Goal: Task Accomplishment & Management: Manage account settings

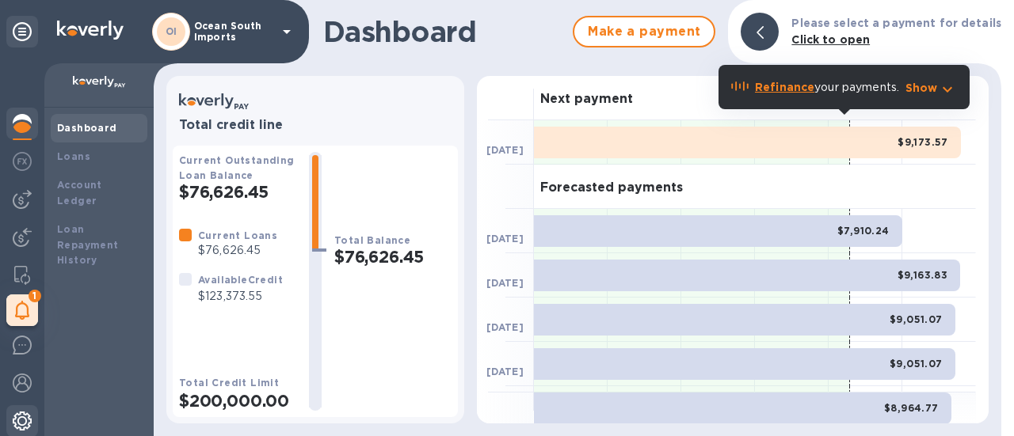
click at [22, 419] on img at bounding box center [22, 421] width 19 height 19
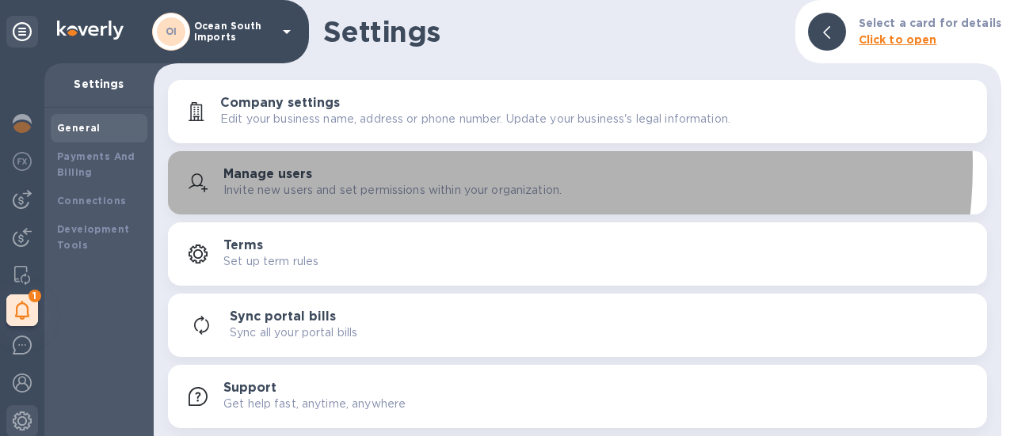
click at [540, 166] on div "Manage users Invite new users and set permissions within your organization." at bounding box center [577, 183] width 800 height 38
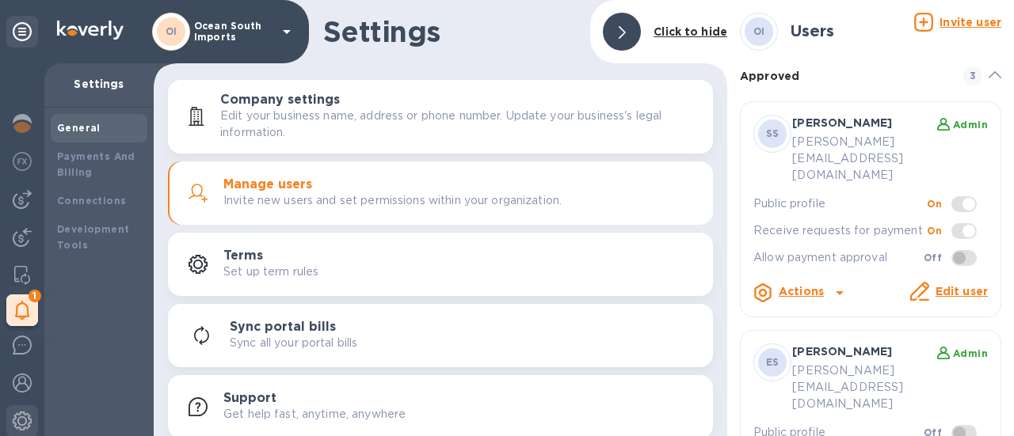
click at [953, 25] on u "Invite user" at bounding box center [970, 22] width 62 height 13
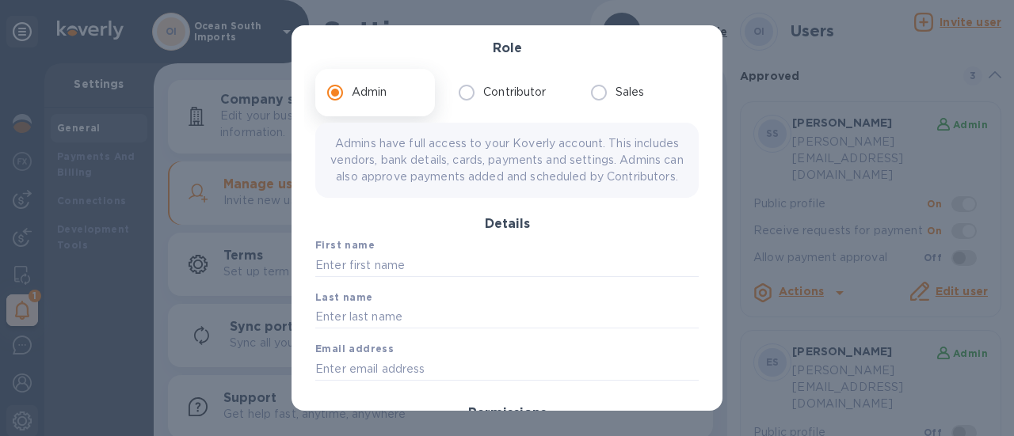
scroll to position [158, 0]
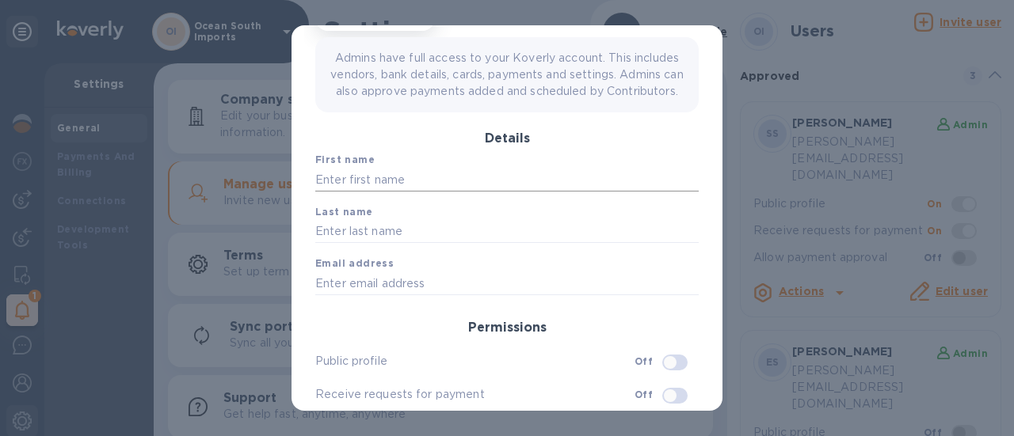
click at [419, 185] on input "text" at bounding box center [506, 180] width 383 height 24
type input "Clare"
click at [421, 250] on div "Last name" at bounding box center [507, 224] width 396 height 52
click at [420, 244] on input "text" at bounding box center [506, 232] width 383 height 24
type input "[PERSON_NAME]"
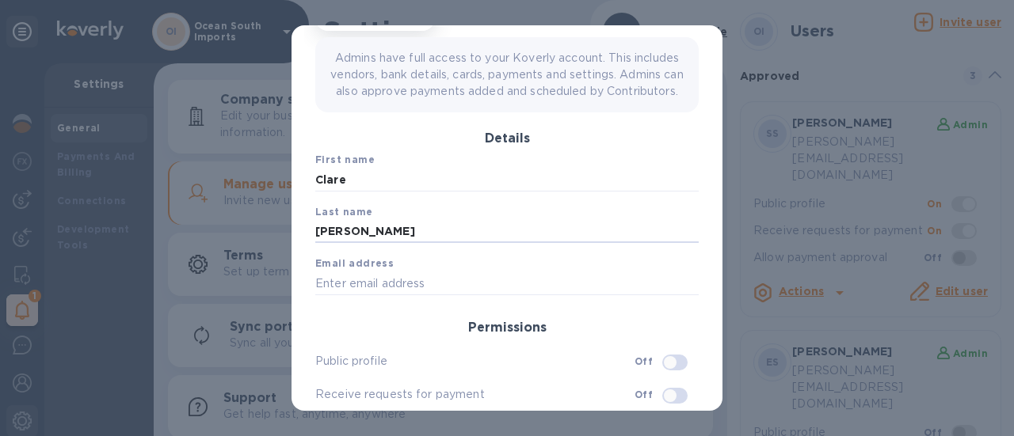
click at [401, 272] on span "Email address" at bounding box center [506, 264] width 383 height 16
click at [401, 294] on input "text" at bounding box center [506, 284] width 383 height 24
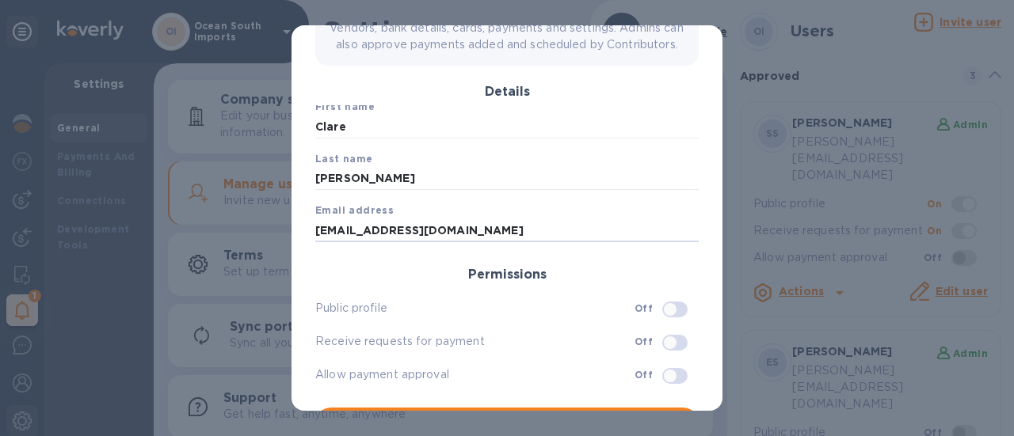
scroll to position [258, 0]
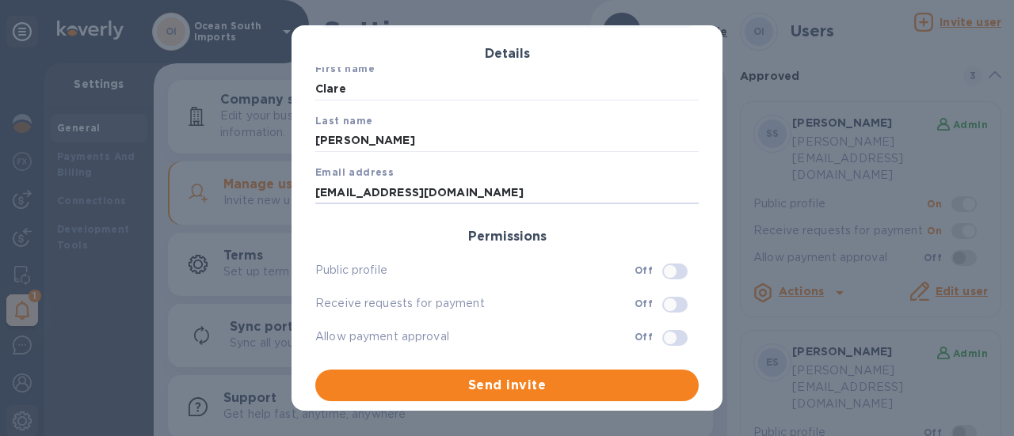
type input "[EMAIL_ADDRESS][DOMAIN_NAME]"
click at [667, 340] on input "checkbox" at bounding box center [670, 338] width 81 height 27
checkbox input "true"
click at [638, 310] on input "checkbox" at bounding box center [670, 304] width 81 height 27
checkbox input "true"
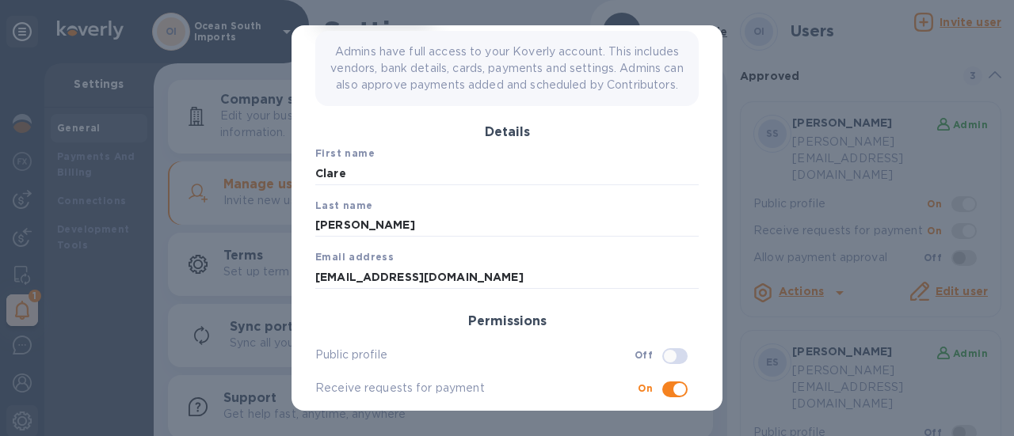
scroll to position [100, 0]
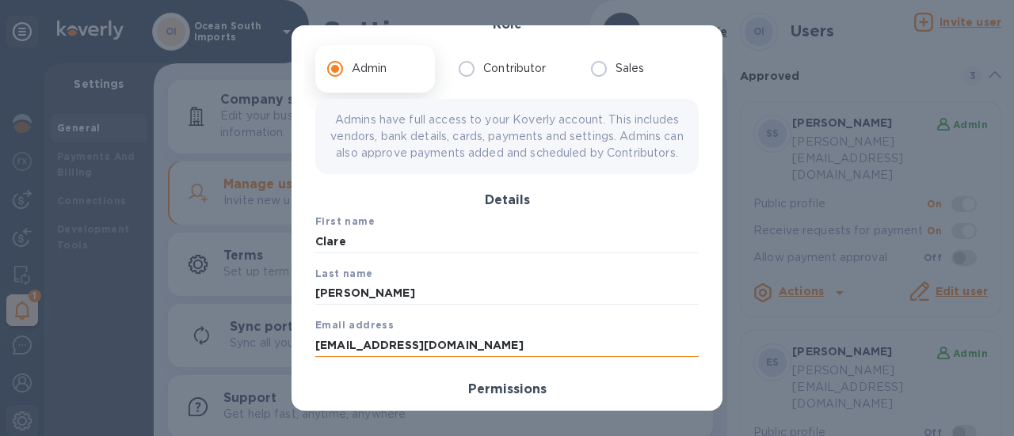
click at [395, 357] on input "[EMAIL_ADDRESS][DOMAIN_NAME]" at bounding box center [506, 345] width 383 height 24
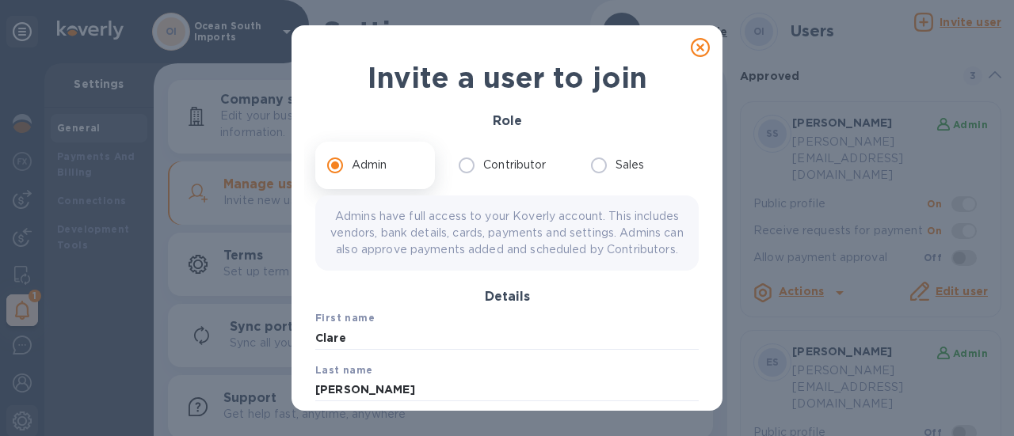
scroll to position [258, 0]
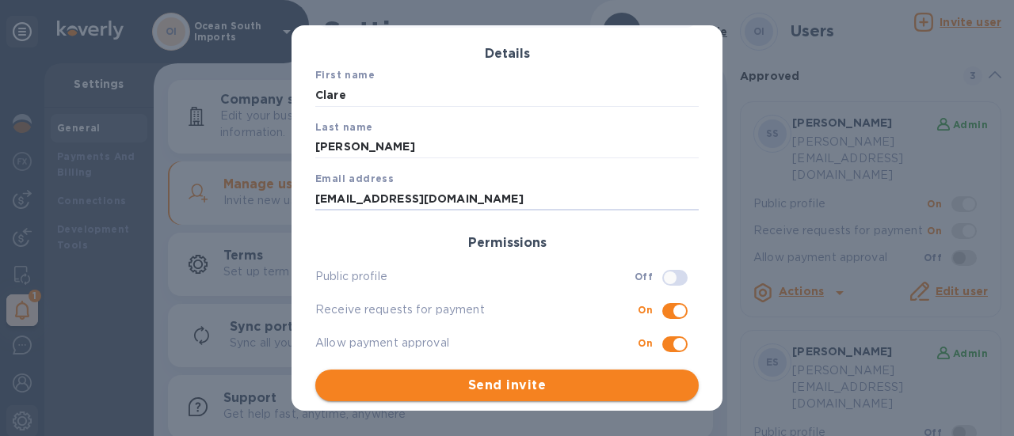
type input "[EMAIL_ADDRESS][DOMAIN_NAME]"
click at [542, 386] on span "Send invite" at bounding box center [507, 385] width 358 height 19
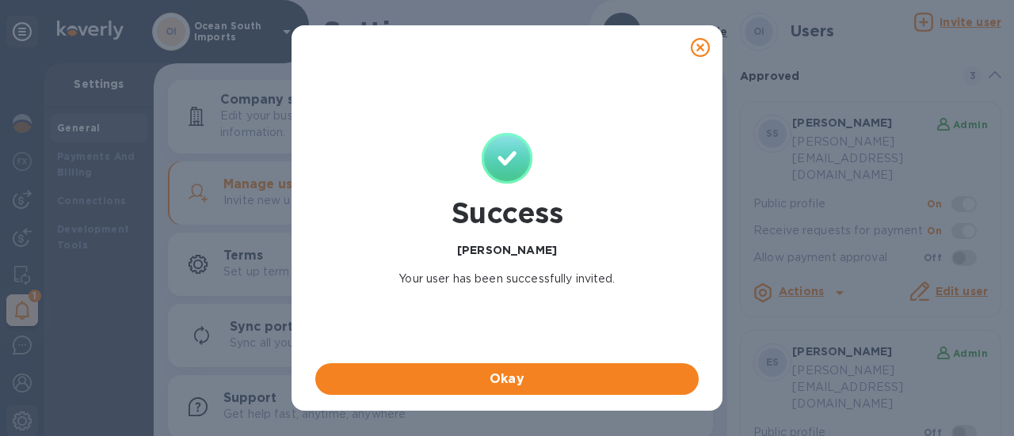
scroll to position [0, 0]
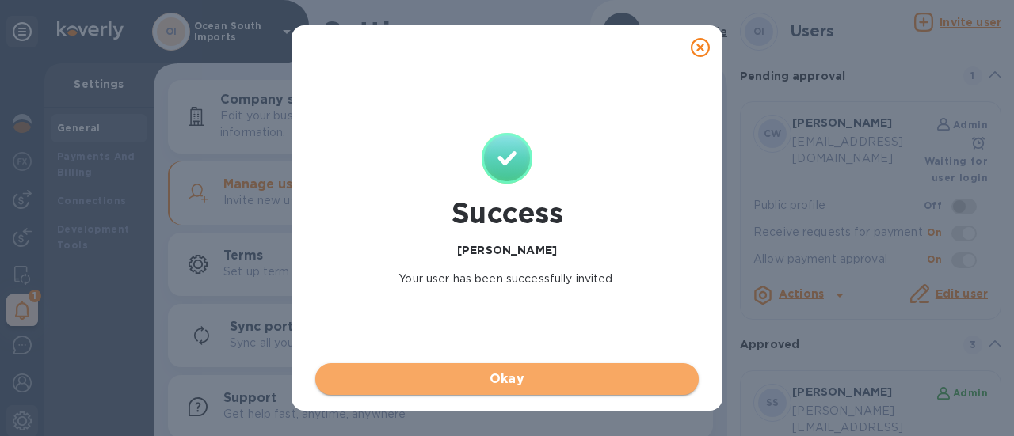
drag, startPoint x: 537, startPoint y: 386, endPoint x: 616, endPoint y: 137, distance: 261.0
click at [537, 384] on span "Okay" at bounding box center [507, 379] width 358 height 19
